Goal: Task Accomplishment & Management: Manage account settings

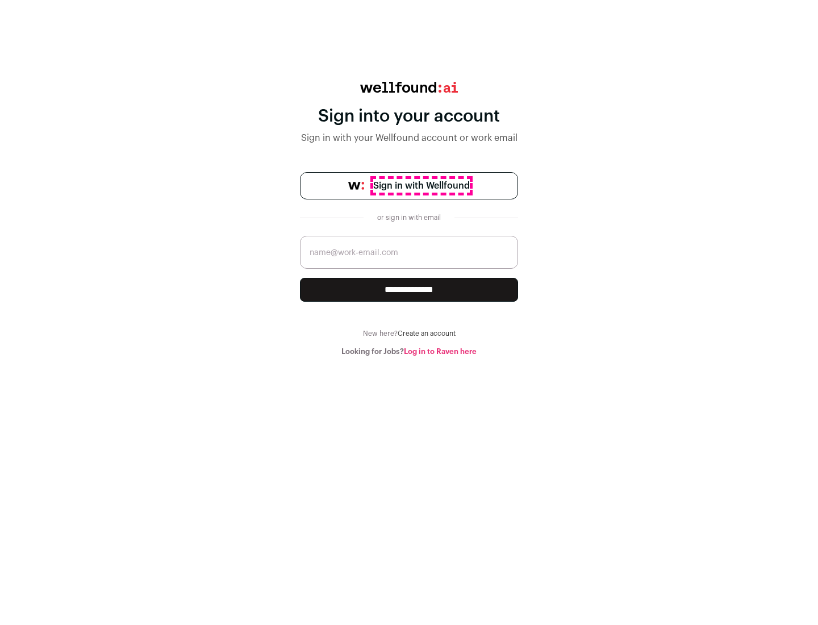
click at [421, 186] on span "Sign in with Wellfound" at bounding box center [421, 186] width 97 height 14
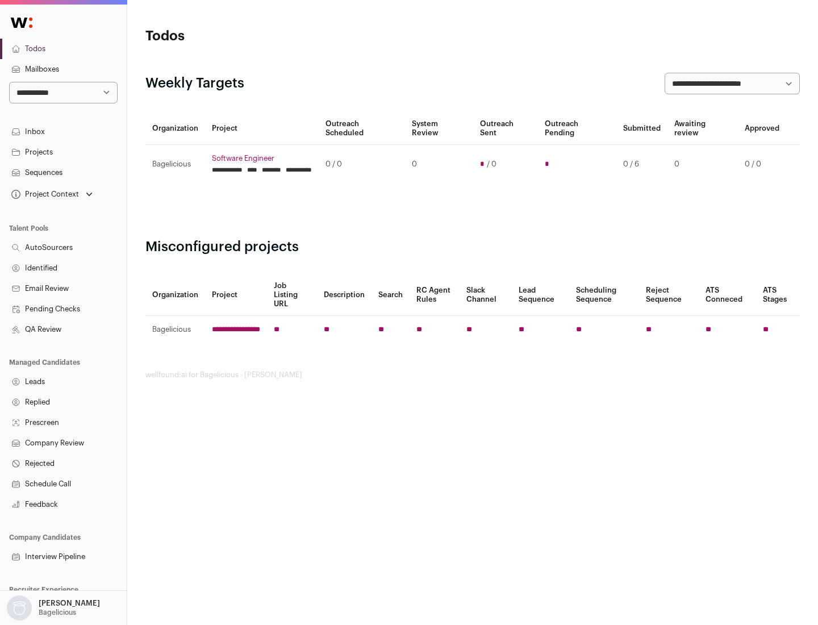
click at [63, 152] on link "Projects" at bounding box center [63, 152] width 127 height 20
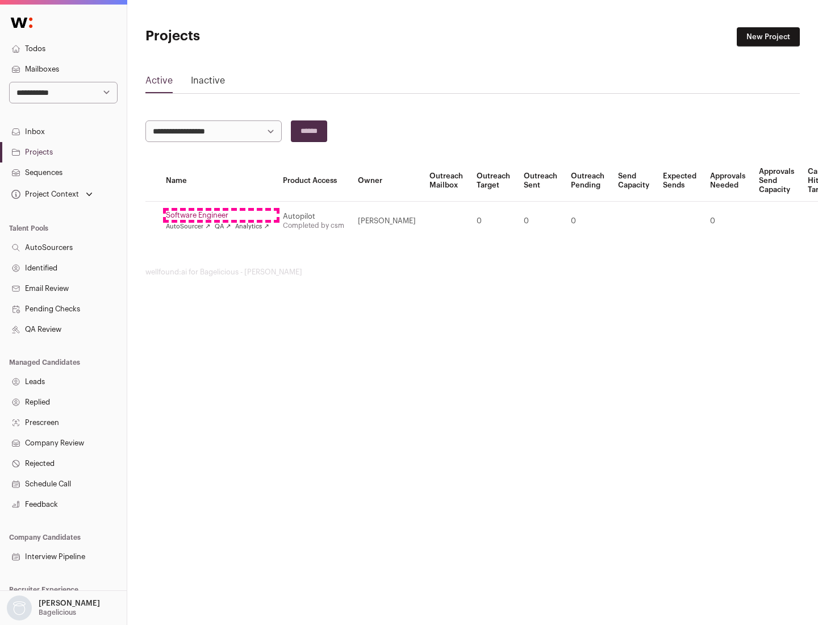
click at [221, 215] on link "Software Engineer" at bounding box center [217, 215] width 103 height 9
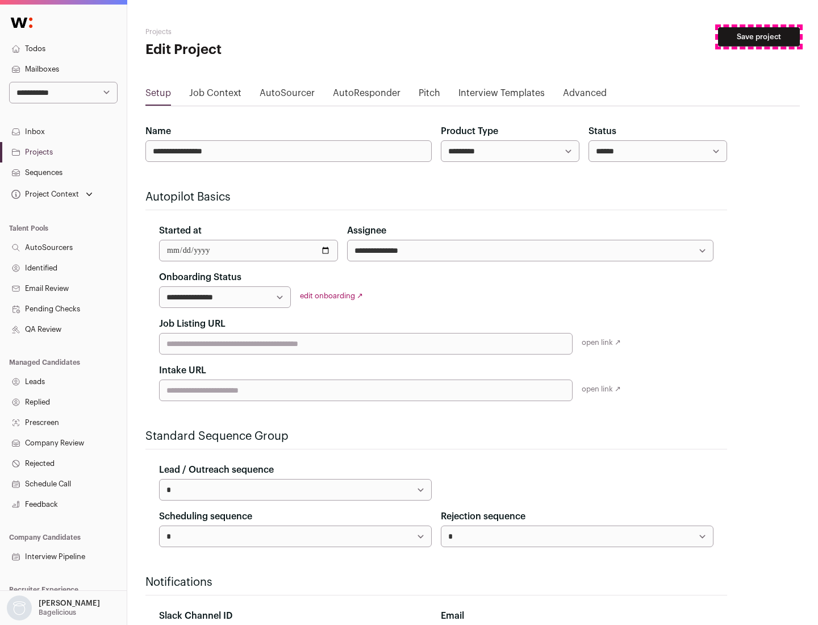
click at [759, 37] on button "Save project" at bounding box center [759, 36] width 82 height 19
